Goal: Consume media (video, audio)

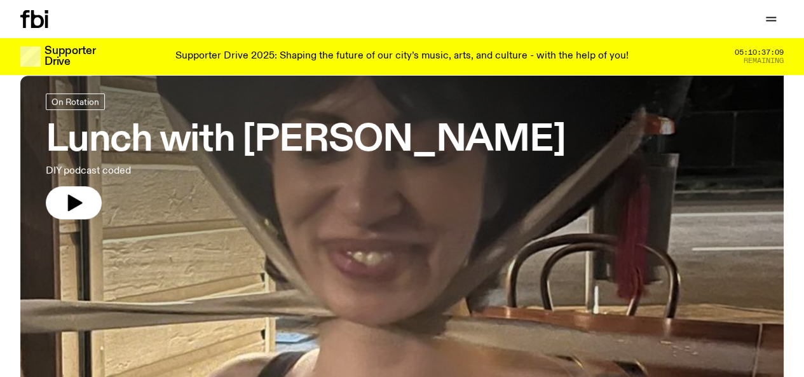
scroll to position [72, 0]
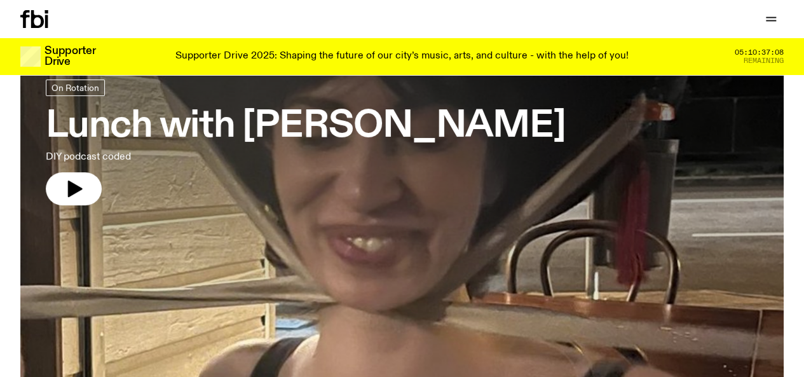
click at [378, 140] on h3 "Lunch with [PERSON_NAME]" at bounding box center [305, 127] width 519 height 36
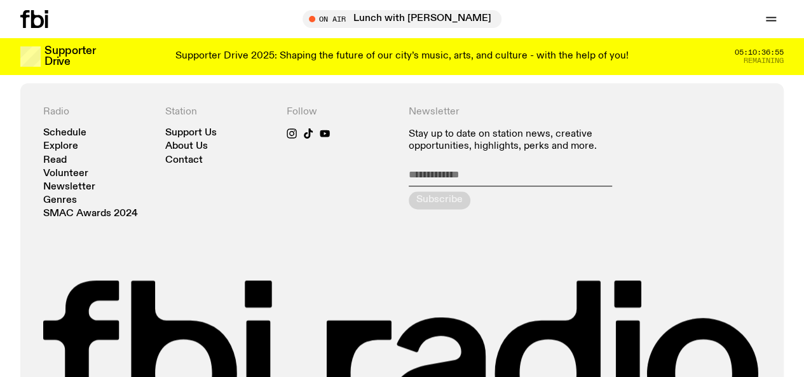
scroll to position [710, 0]
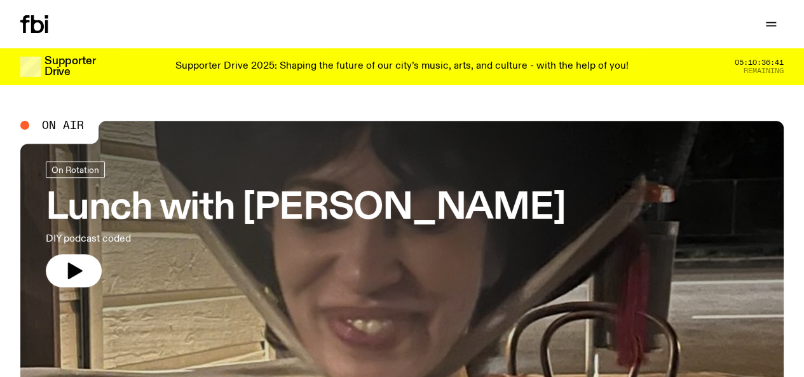
click at [0, 0] on link "Schedule" at bounding box center [0, 0] width 0 height 0
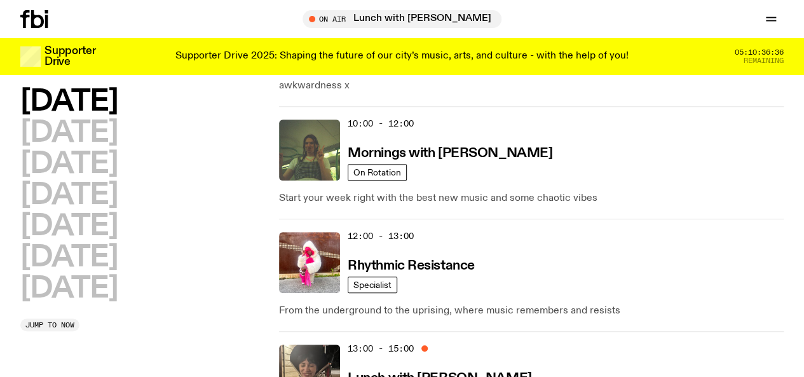
scroll to position [245, 0]
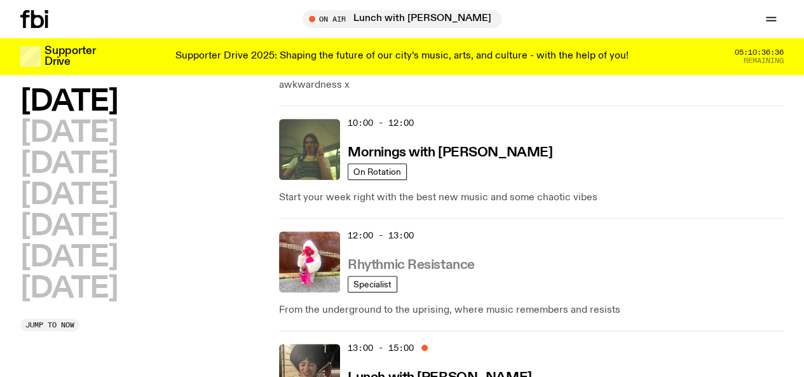
click at [421, 259] on h3 "Rhythmic Resistance" at bounding box center [411, 265] width 127 height 13
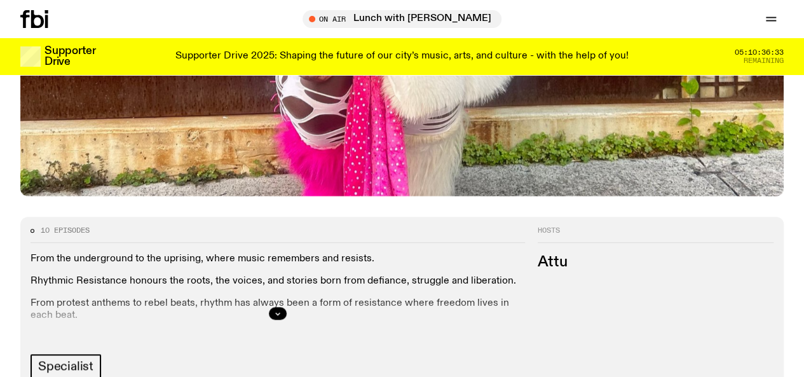
scroll to position [413, 0]
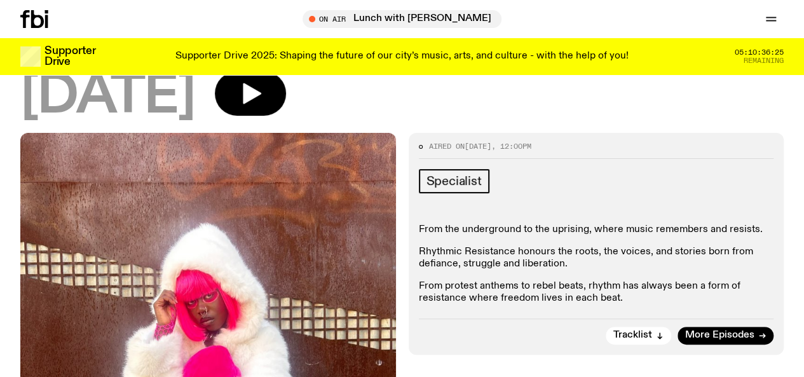
scroll to position [12, 0]
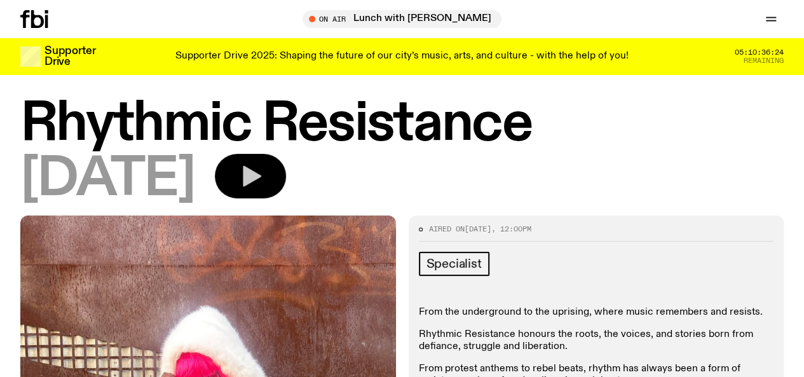
click at [286, 198] on button "button" at bounding box center [250, 176] width 71 height 44
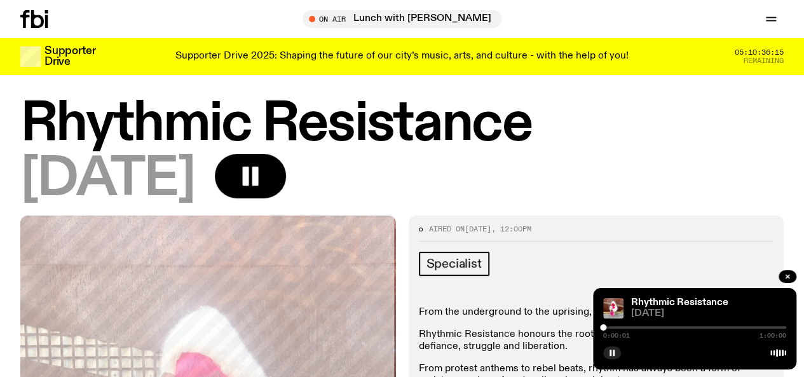
click at [628, 326] on div at bounding box center [694, 327] width 183 height 3
click at [638, 325] on div "0:08:16 1:00:00" at bounding box center [694, 331] width 183 height 15
click at [640, 324] on div "0:08:17 1:00:00" at bounding box center [694, 331] width 183 height 15
click at [634, 327] on div at bounding box center [694, 327] width 183 height 3
click at [637, 327] on div at bounding box center [637, 327] width 6 height 6
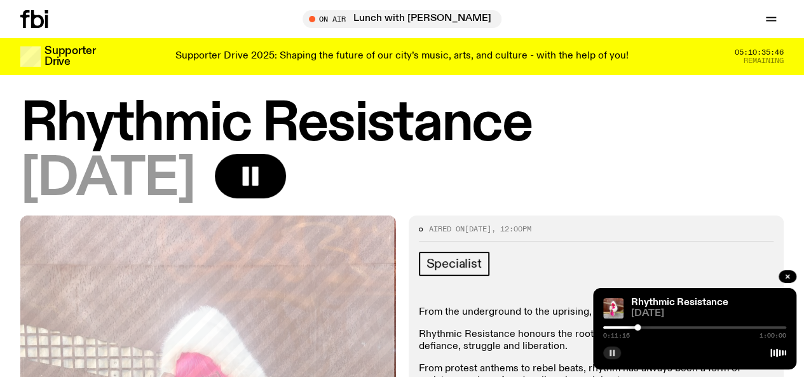
click at [613, 355] on rect "button" at bounding box center [614, 353] width 2 height 6
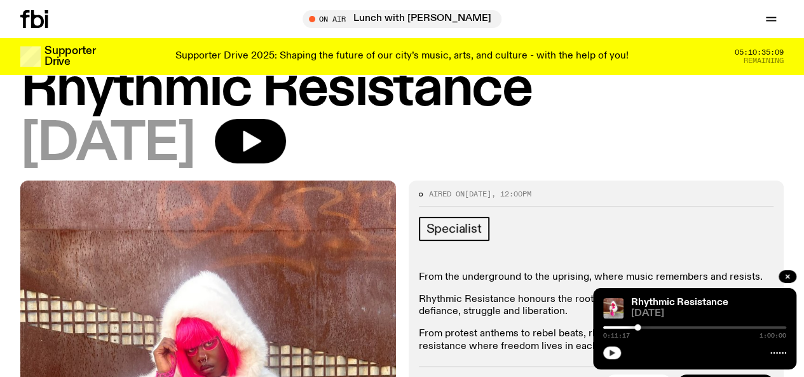
scroll to position [62, 0]
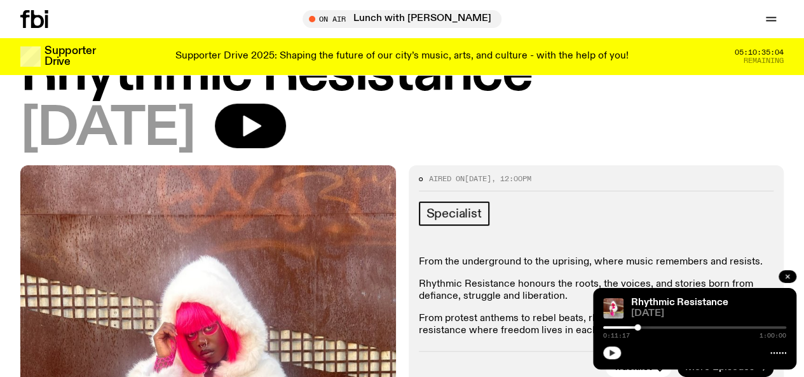
click at [782, 274] on button "button" at bounding box center [788, 276] width 18 height 13
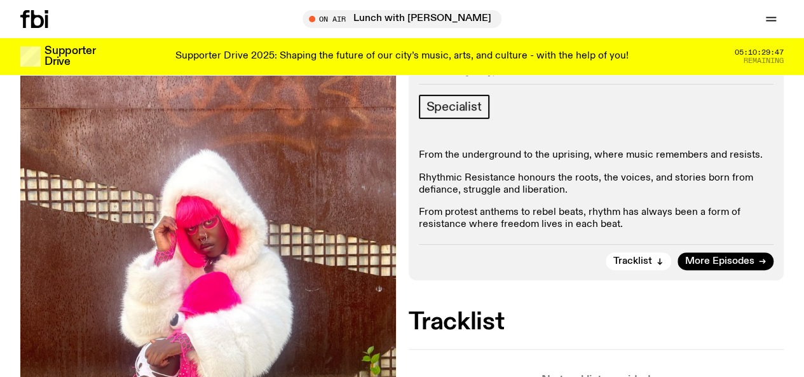
scroll to position [176, 0]
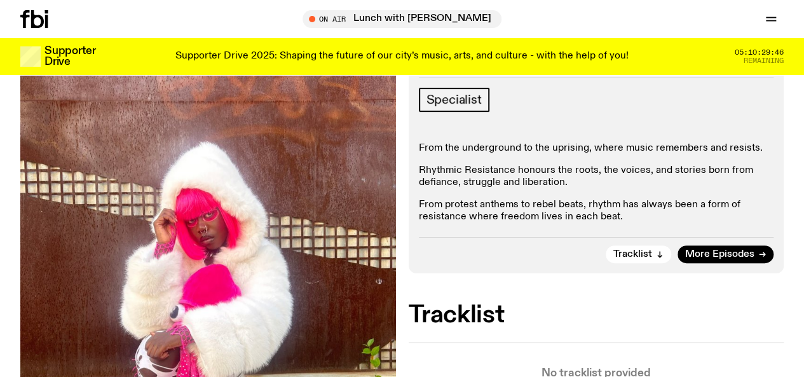
click at [32, 16] on icon at bounding box center [37, 19] width 13 height 18
